Goal: Find specific page/section: Find specific page/section

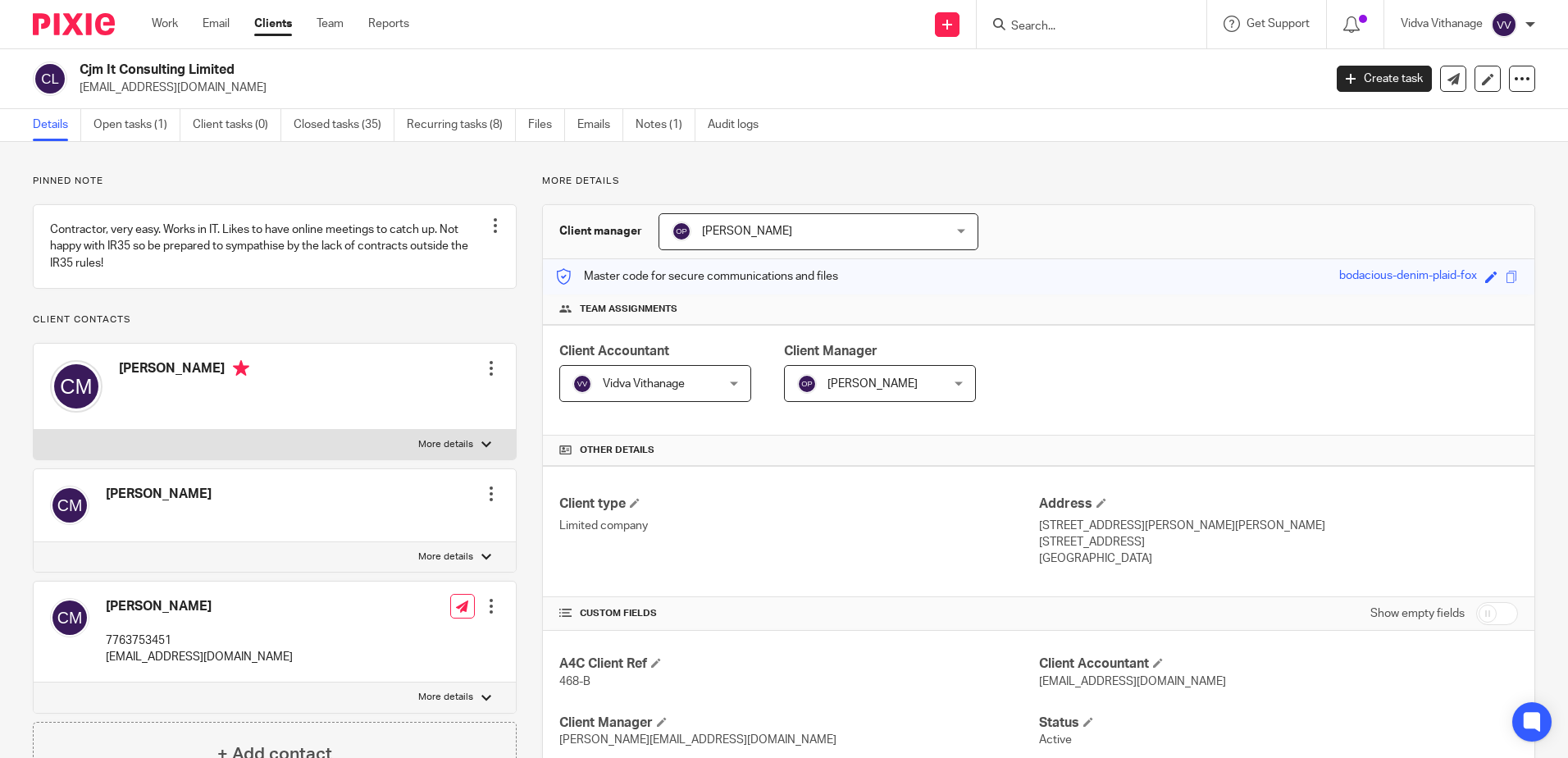
click at [1111, 18] on form at bounding box center [1097, 24] width 174 height 21
click at [1044, 30] on input "Search" at bounding box center [1083, 27] width 148 height 15
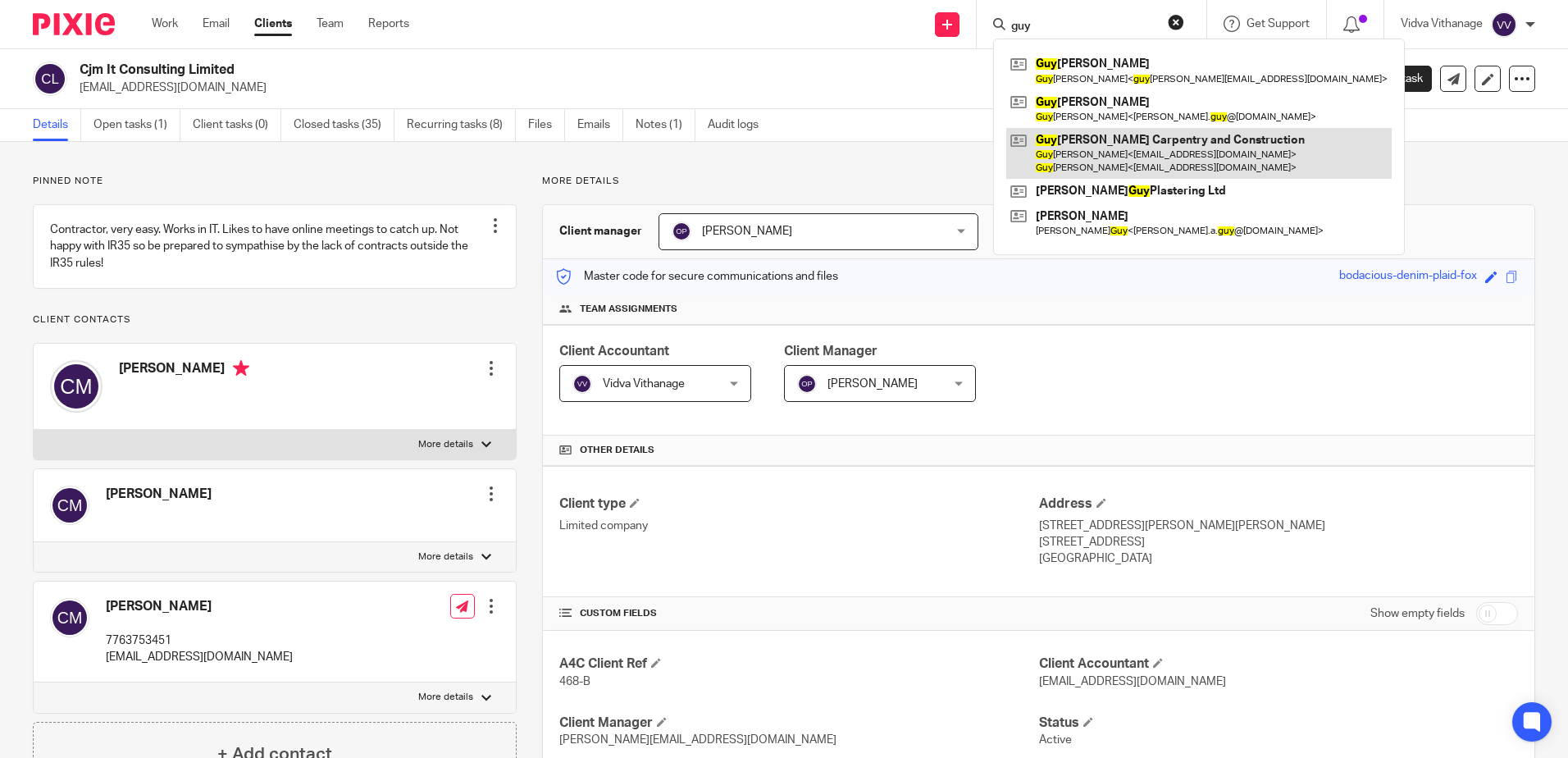
type input "guy"
click at [1091, 155] on link at bounding box center [1199, 154] width 385 height 51
